Goal: Information Seeking & Learning: Learn about a topic

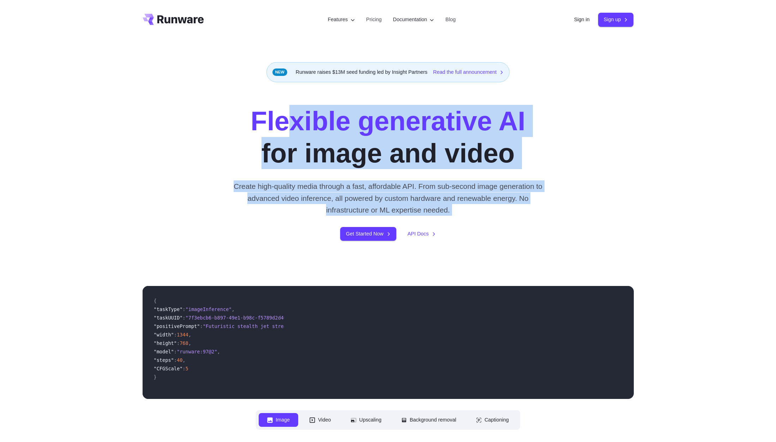
drag, startPoint x: 264, startPoint y: 130, endPoint x: 621, endPoint y: 204, distance: 364.5
click at [621, 204] on div "Flexible generative AI for image and video Create high-quality media through a …" at bounding box center [388, 173] width 491 height 136
click at [579, 193] on div "Flexible generative AI for image and video Create high-quality media through a …" at bounding box center [388, 173] width 393 height 136
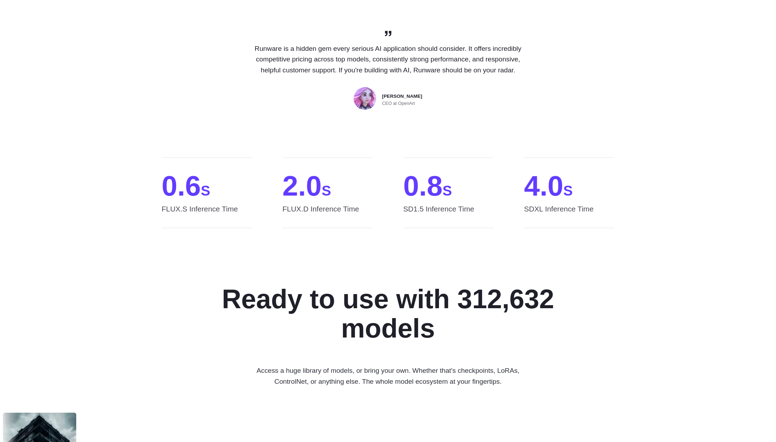
scroll to position [541, 0]
drag, startPoint x: 288, startPoint y: 221, endPoint x: 349, endPoint y: 219, distance: 61.1
click at [345, 221] on span "FLUX.D Inference Time" at bounding box center [327, 215] width 90 height 25
drag, startPoint x: 404, startPoint y: 217, endPoint x: 469, endPoint y: 223, distance: 65.3
click at [469, 223] on span "SD1.5 Inference Time" at bounding box center [448, 215] width 90 height 25
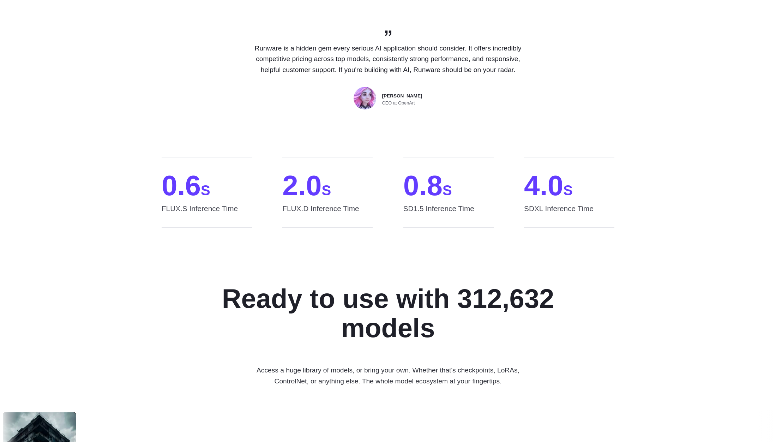
drag, startPoint x: 527, startPoint y: 222, endPoint x: 615, endPoint y: 230, distance: 88.9
click at [615, 228] on div "0.6 S FLUX.S Inference Time 2.0 S FLUX.D Inference Time 0.8 S SD1.5 Inference T…" at bounding box center [388, 192] width 491 height 71
drag, startPoint x: 586, startPoint y: 216, endPoint x: 518, endPoint y: 214, distance: 68.2
click at [522, 215] on div "0.6 S FLUX.S Inference Time 2.0 S FLUX.D Inference Time 0.8 S SD1.5 Inference T…" at bounding box center [388, 192] width 491 height 71
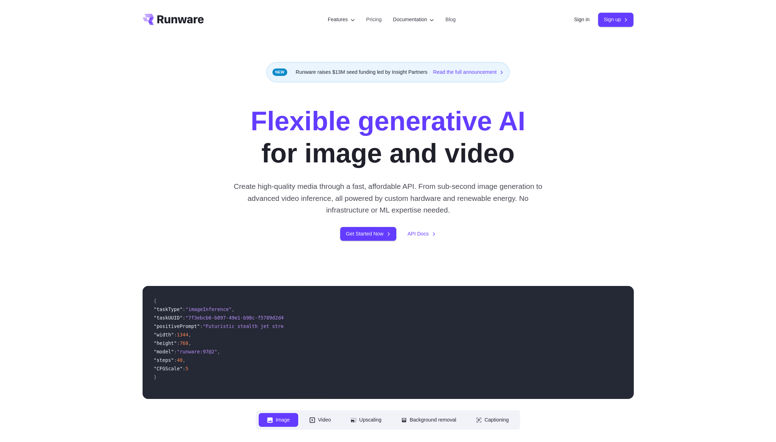
scroll to position [0, 0]
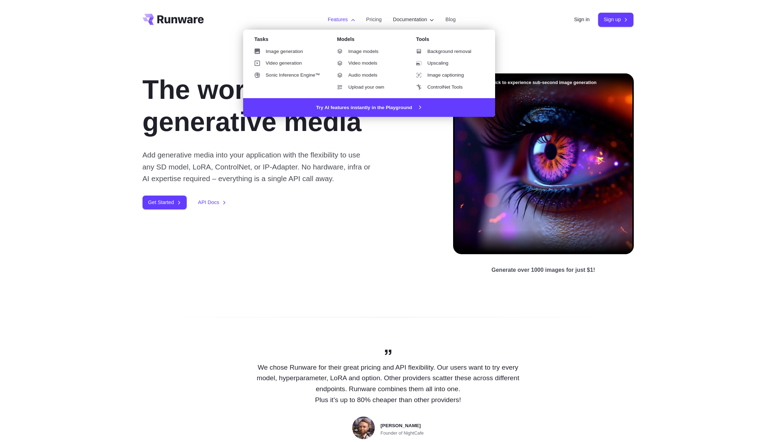
click at [333, 12] on li "Features Tasks Image generation Video generation Sonic Inference Engine™ Models…" at bounding box center [341, 19] width 38 height 19
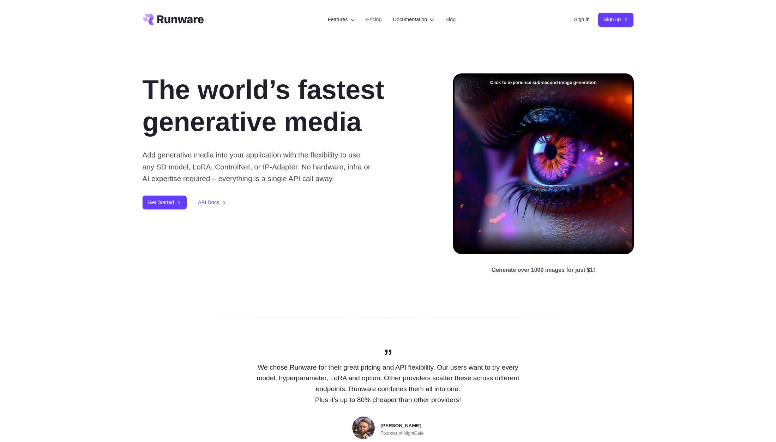
click at [744, 105] on div "The world’s fastest generative media Add generative media into your application…" at bounding box center [388, 174] width 776 height 269
